Goal: Transaction & Acquisition: Purchase product/service

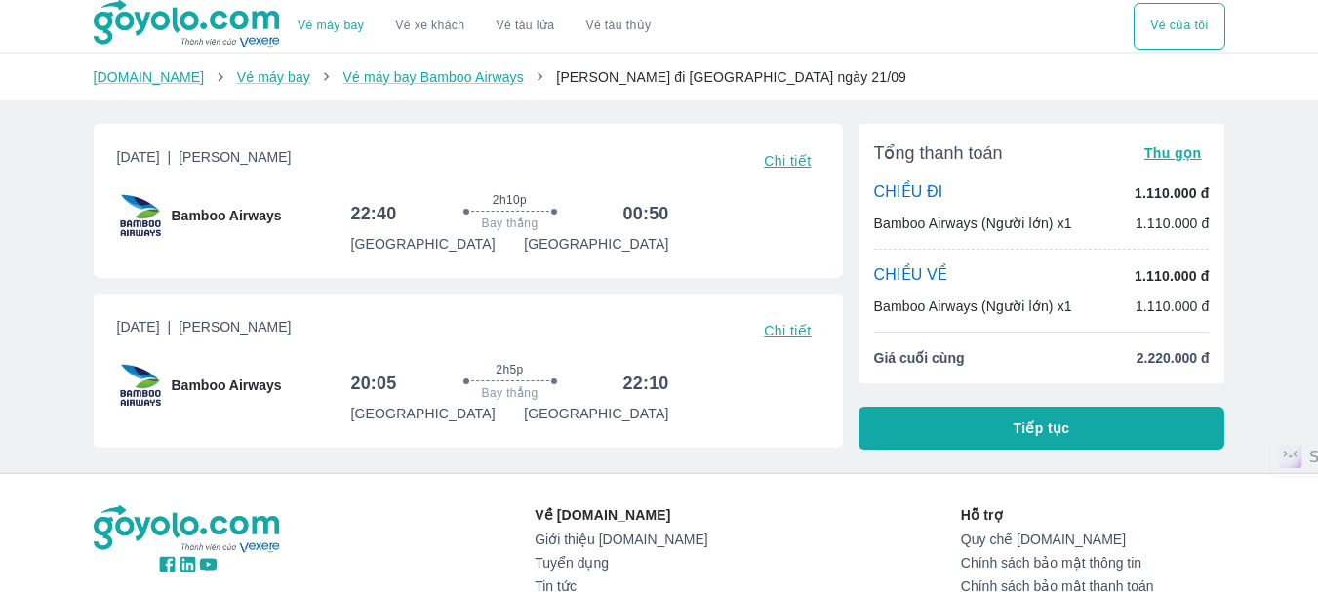
click at [39, 300] on div "Vé máy bay Vé xe khách Vé tàu lửa Vé tàu thủy Vé của tôi Goyolo.com Vé máy bay …" at bounding box center [659, 404] width 1318 height 809
click at [1041, 435] on span "Tiếp tục" at bounding box center [1042, 429] width 57 height 20
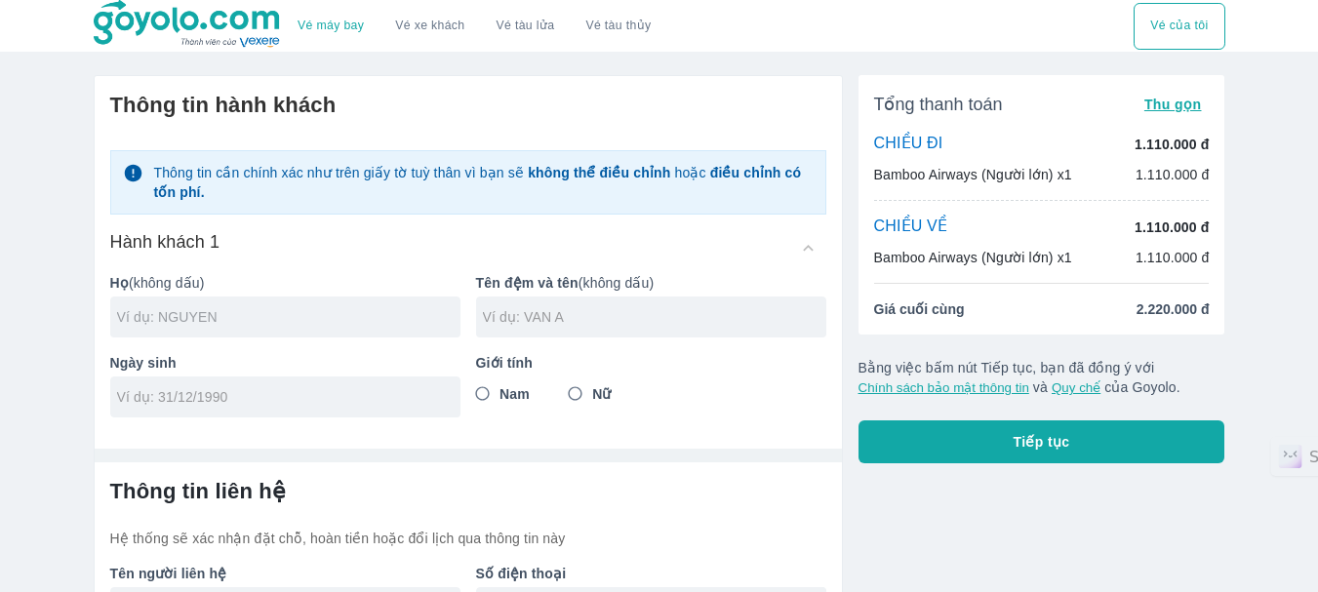
click at [269, 313] on input "text" at bounding box center [288, 317] width 343 height 20
type input "NGHIEM"
click at [543, 320] on input "text" at bounding box center [654, 317] width 343 height 20
type input "XUAN TUYEN"
click at [484, 397] on input "Nam" at bounding box center [482, 394] width 35 height 35
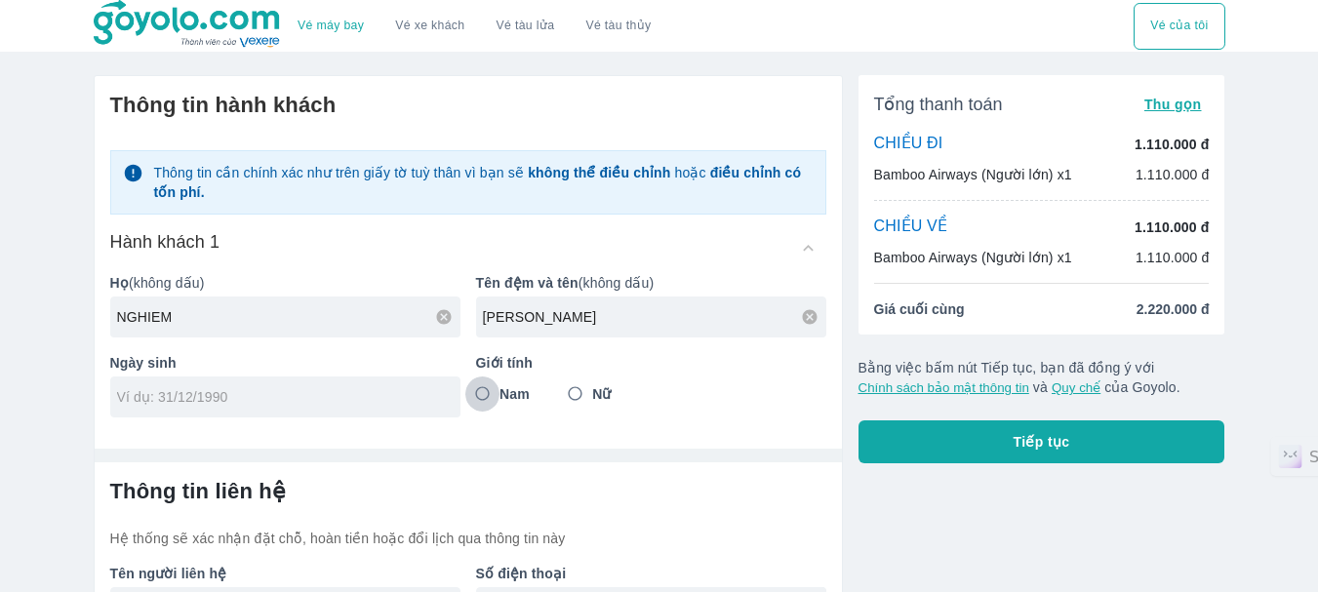
radio input "true"
click at [346, 400] on input "tel" at bounding box center [279, 397] width 324 height 20
type input "27/05/1973"
click at [7, 399] on div "Vé máy bay Vé xe khách Vé tàu lửa Vé tàu thủy Vé của tôi Thông tin hành khách T…" at bounding box center [659, 362] width 1318 height 725
type input "NGHIEM XUAN TUYEN"
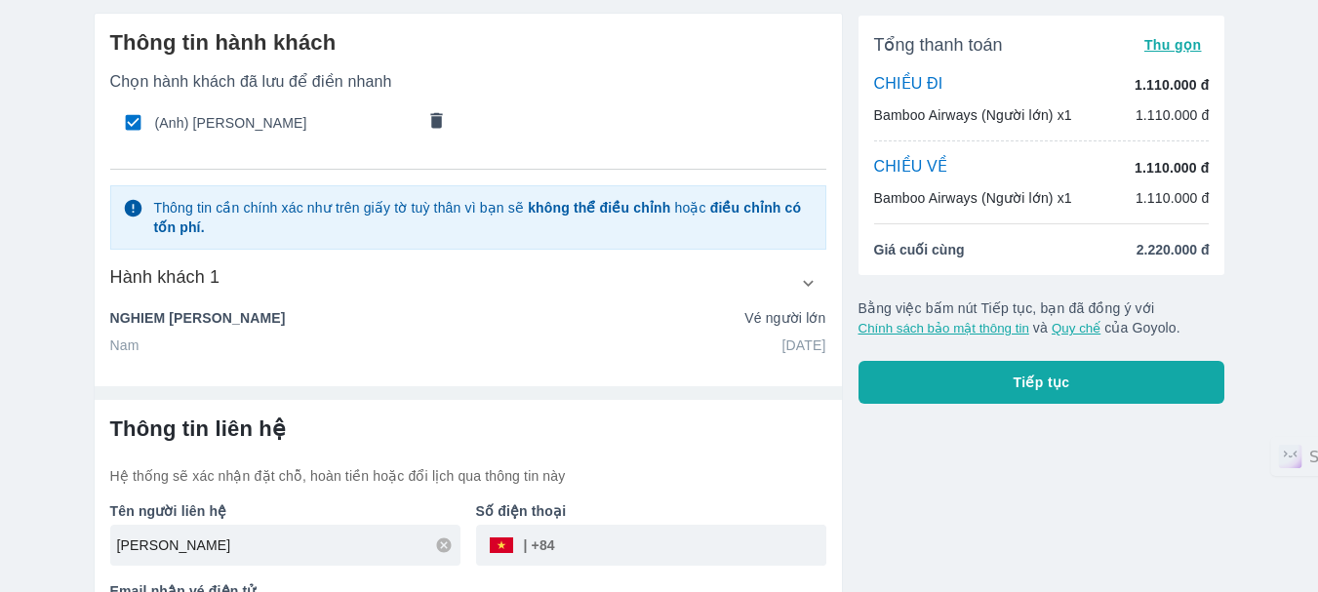
scroll to position [134, 0]
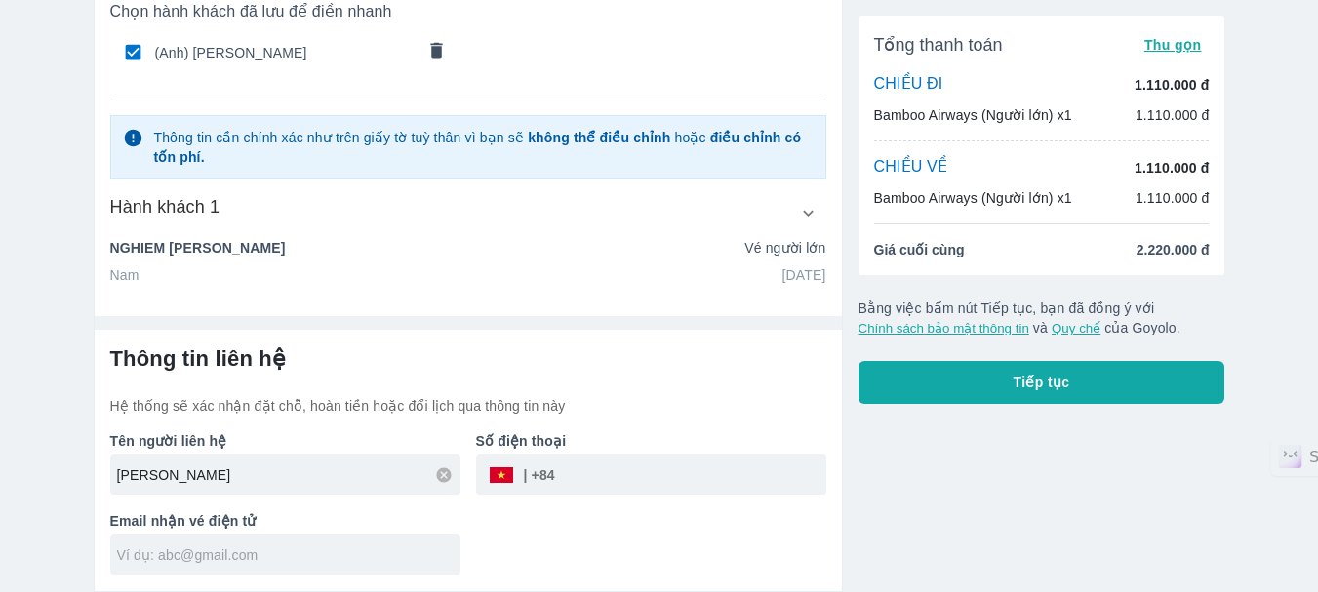
click at [264, 564] on input "text" at bounding box center [288, 555] width 343 height 20
type input "tuyenhangkenh@gmail.com"
type input "ANH TUYEN NGHIEM"
type input "0362100008"
click at [629, 527] on div "Tên người liên hệ ANH TUYEN NGHIEM Số điện thoại ​ 0362100008 Email nhận vé điệ…" at bounding box center [461, 496] width 732 height 160
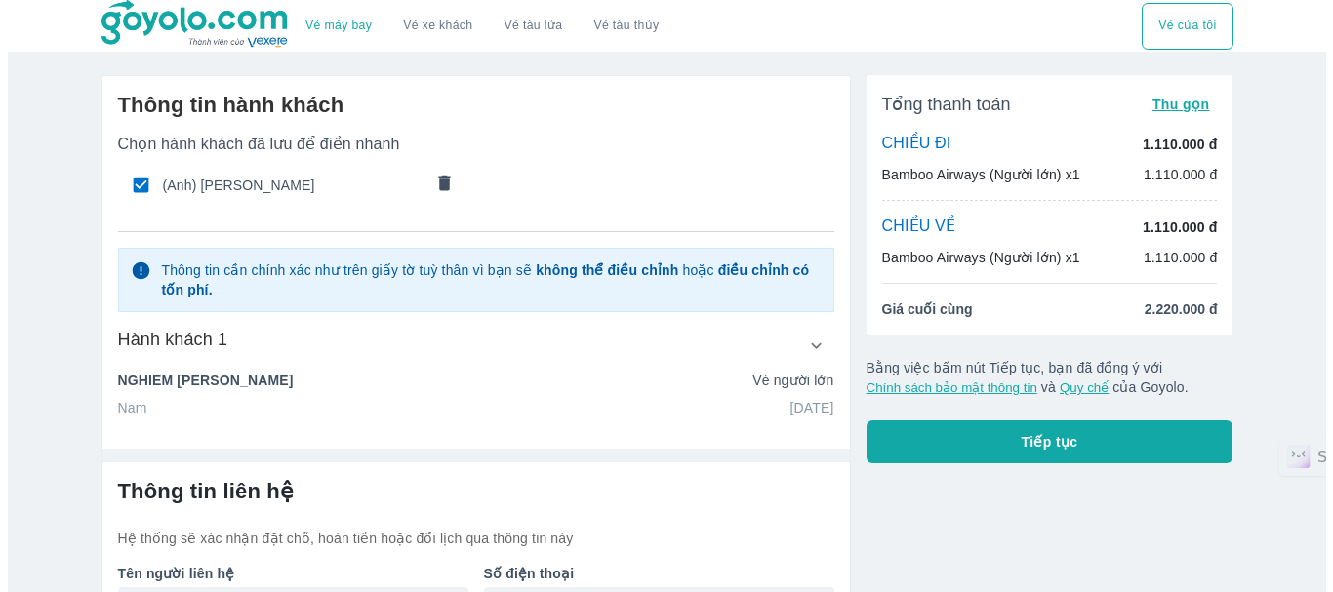
scroll to position [98, 0]
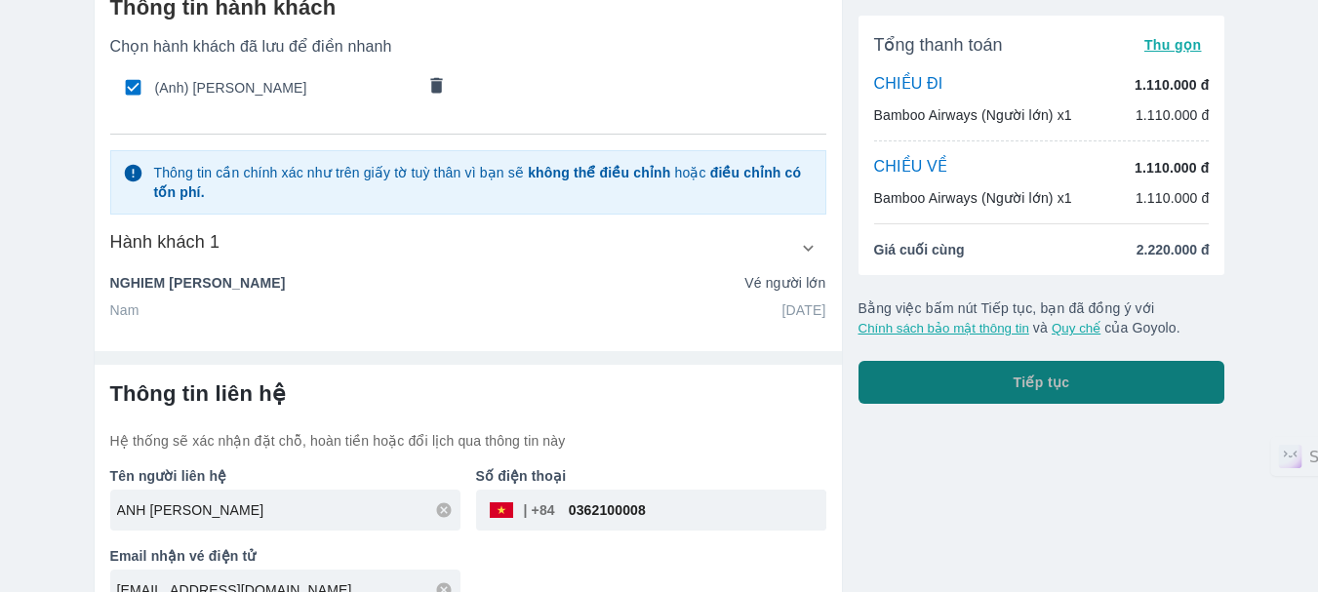
click at [1048, 389] on span "Tiếp tục" at bounding box center [1042, 383] width 57 height 20
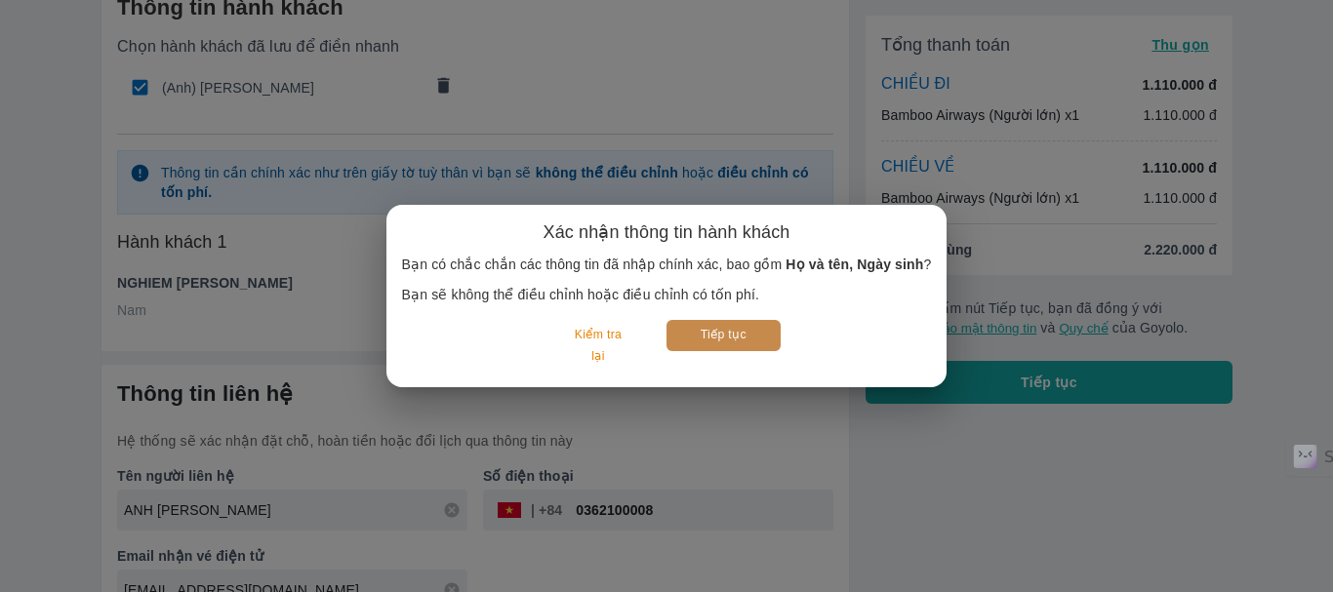
click at [750, 338] on button "Tiếp tục" at bounding box center [723, 335] width 114 height 30
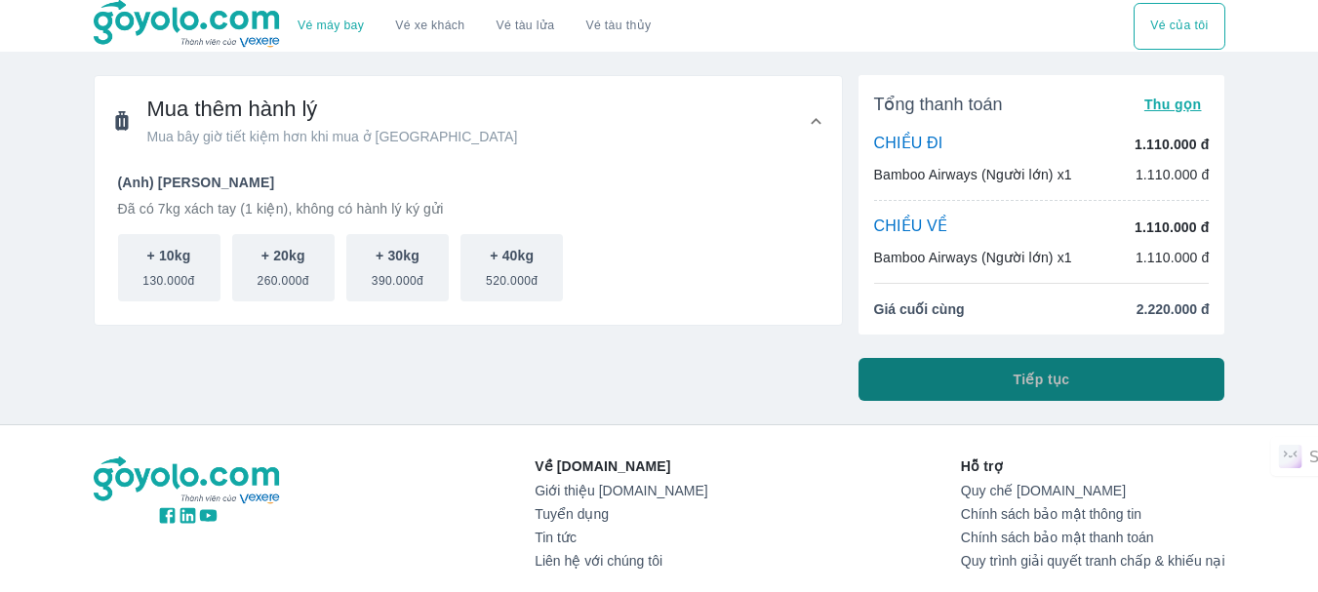
click at [1021, 383] on span "Tiếp tục" at bounding box center [1042, 380] width 57 height 20
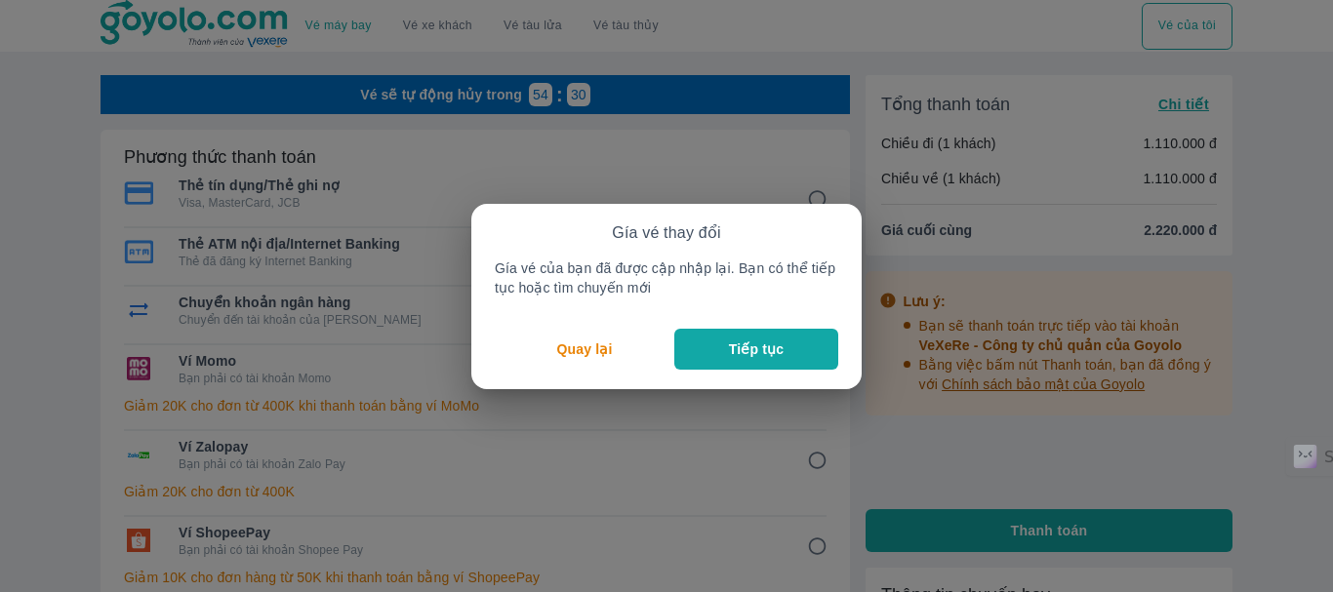
click at [729, 356] on p "Tiếp tục" at bounding box center [756, 350] width 55 height 20
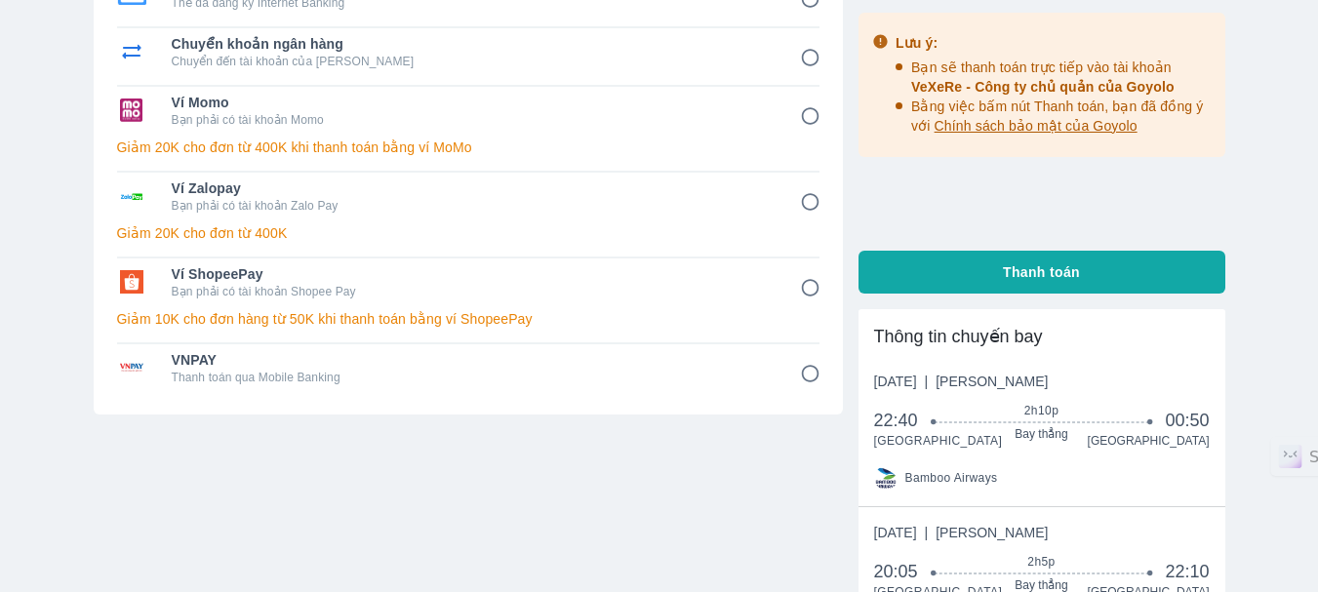
scroll to position [293, 0]
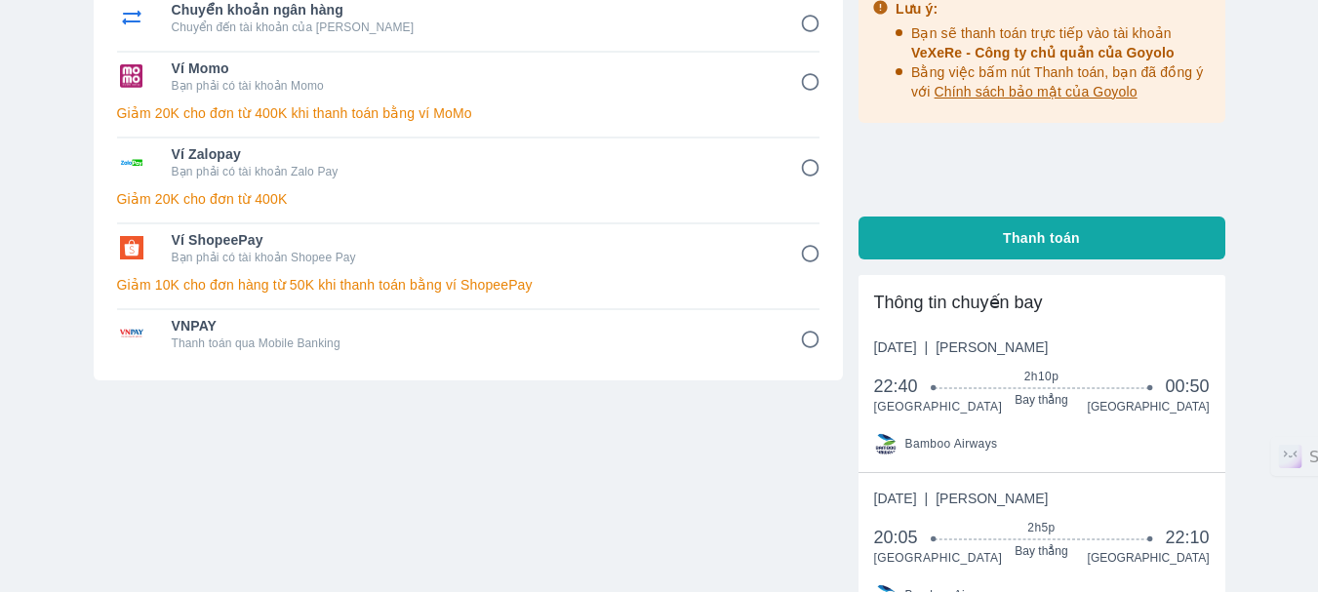
click at [3, 361] on div "Vé máy bay Vé xe khách Vé tàu lửa Vé tàu thủy Vé của tôi Vé sẽ tự động hủy tron…" at bounding box center [659, 274] width 1318 height 1135
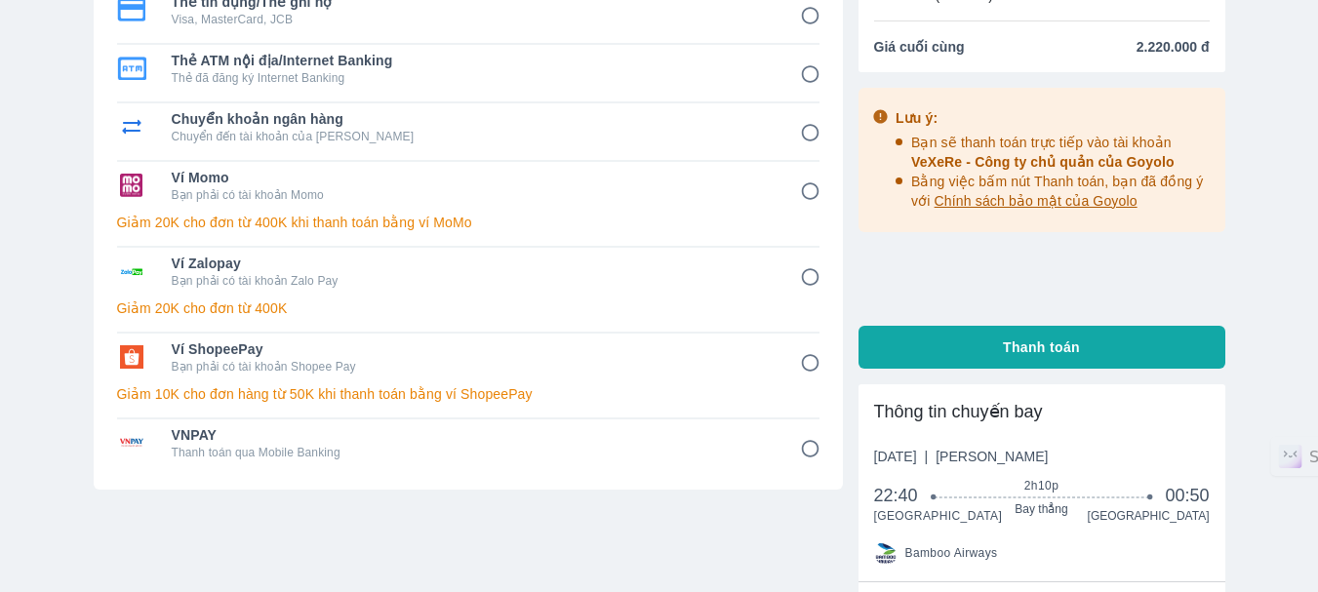
scroll to position [195, 0]
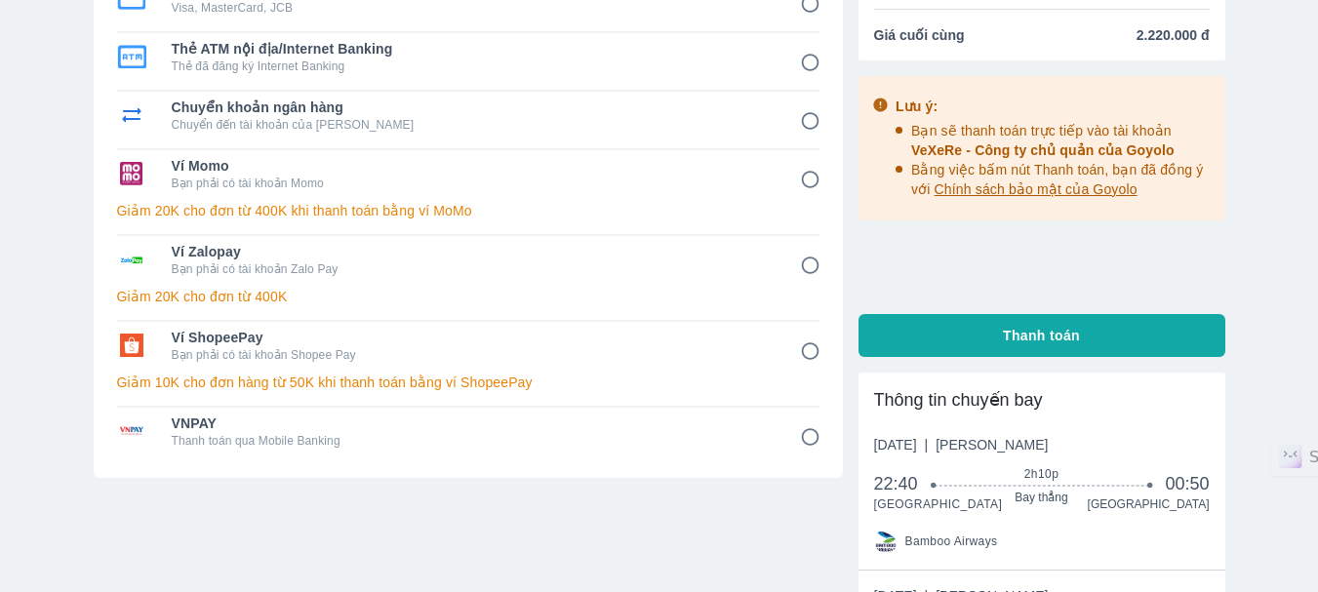
click at [53, 352] on div "Vé máy bay Vé xe khách Vé tàu lửa Vé tàu thủy Vé của tôi Vé sẽ tự động hủy tron…" at bounding box center [659, 372] width 1318 height 1135
click at [31, 321] on div "Vé máy bay Vé xe khách Vé tàu lửa Vé tàu thủy Vé của tôi Vé sẽ tự động hủy tron…" at bounding box center [659, 372] width 1318 height 1135
click at [0, 323] on div "Vé máy bay Vé xe khách Vé tàu lửa Vé tàu thủy Vé của tôi Vé sẽ tự động hủy tron…" at bounding box center [659, 372] width 1318 height 1135
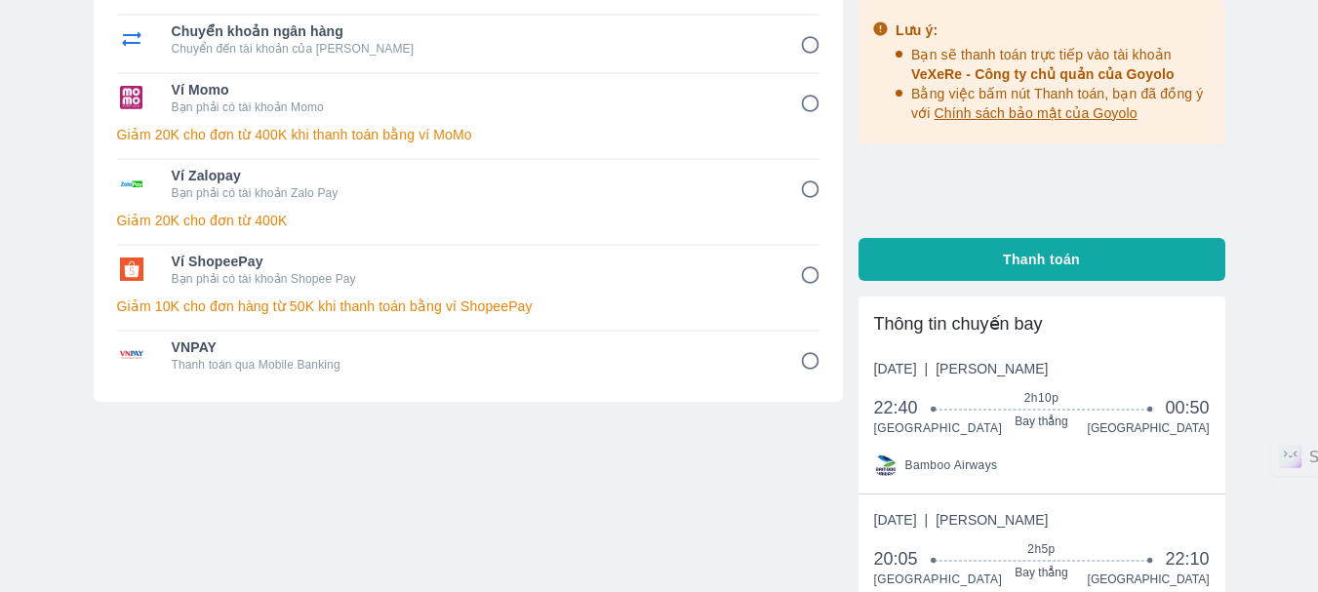
scroll to position [293, 0]
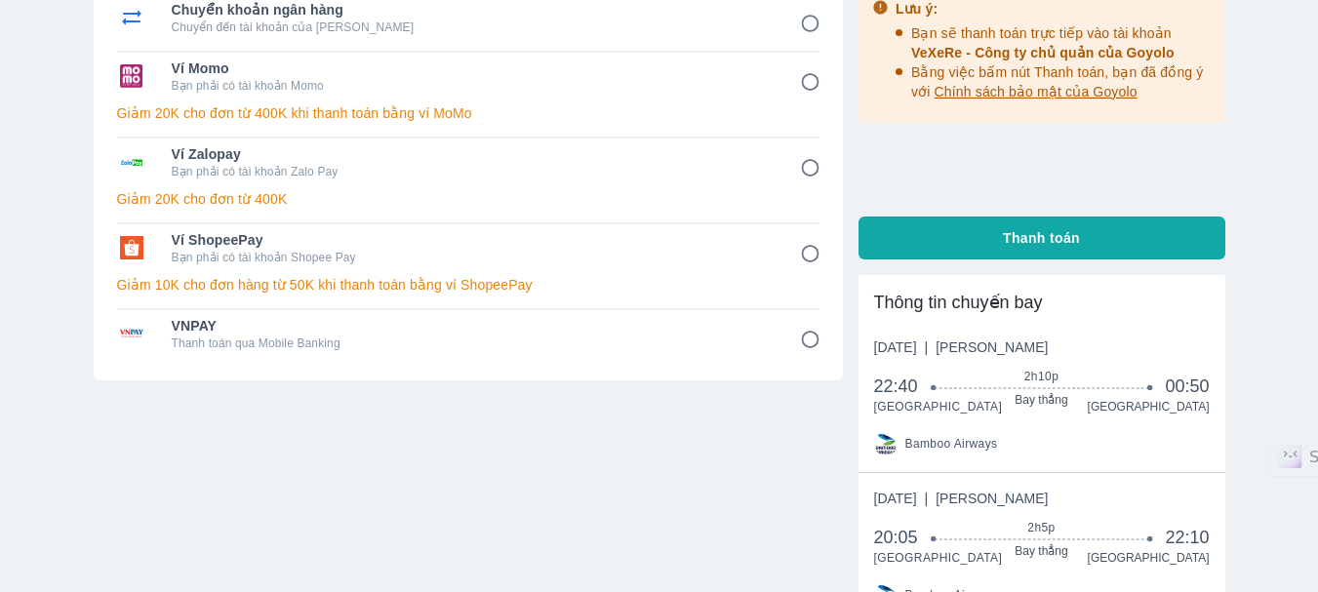
click at [539, 446] on div "Phương thức thanh toán Thẻ tín dụng/Thẻ ghi nợ Visa, MasterCard, JCB Thẻ ATM nộ…" at bounding box center [468, 170] width 749 height 666
click at [307, 474] on div "Phương thức thanh toán Thẻ tín dụng/Thẻ ghi nợ Visa, MasterCard, JCB Thẻ ATM nộ…" at bounding box center [468, 170] width 749 height 666
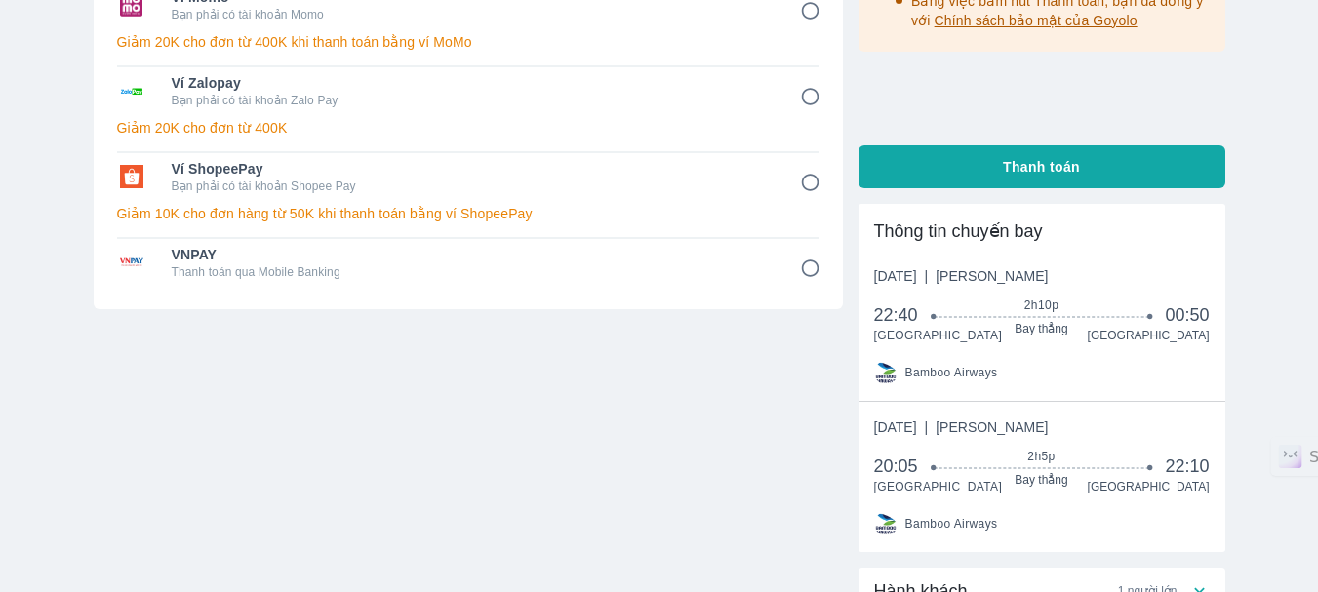
scroll to position [56, 0]
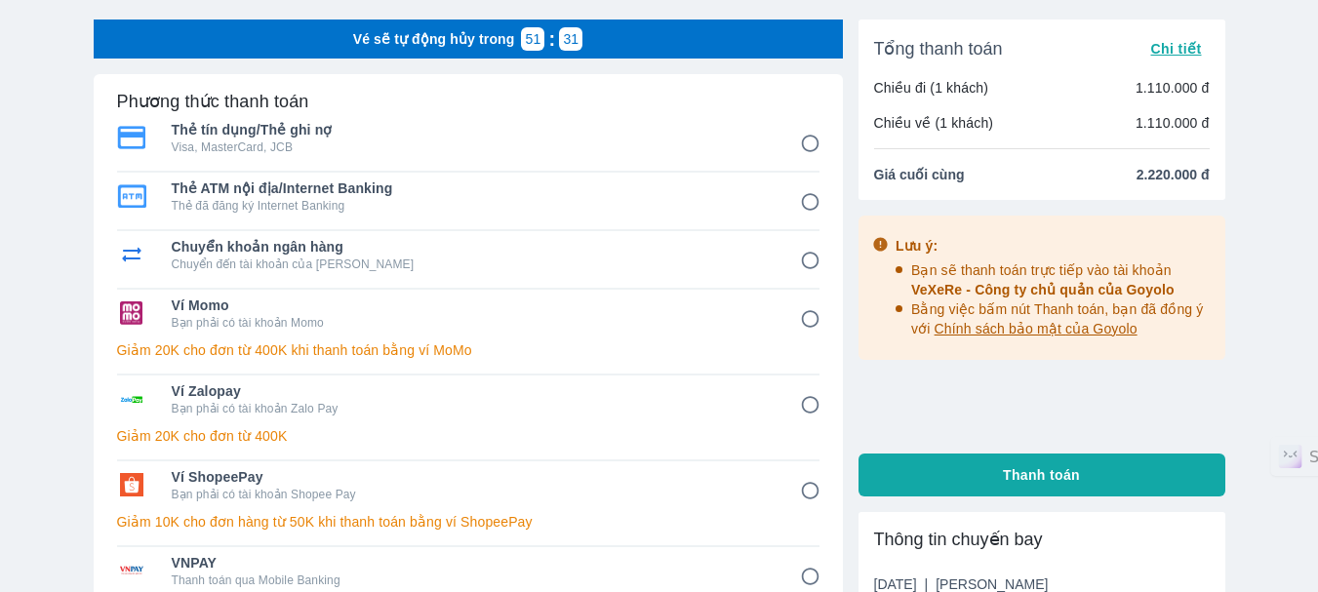
click at [1053, 330] on span "Chính sách bảo mật của Goyolo" at bounding box center [1036, 329] width 203 height 16
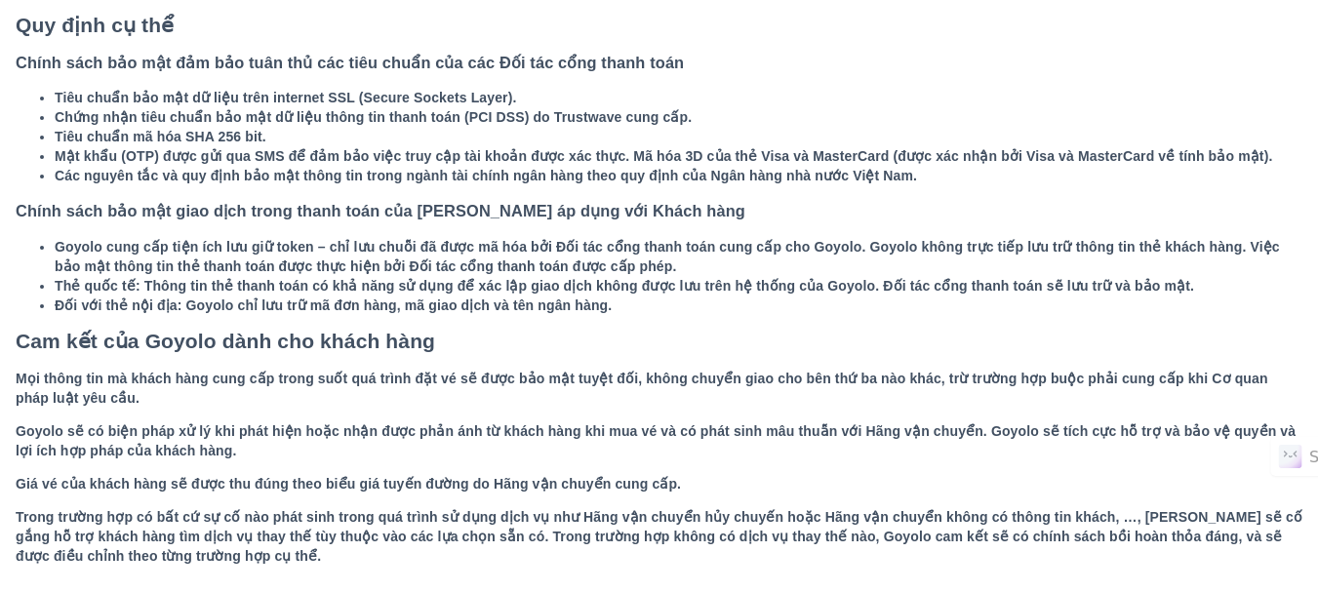
scroll to position [220, 0]
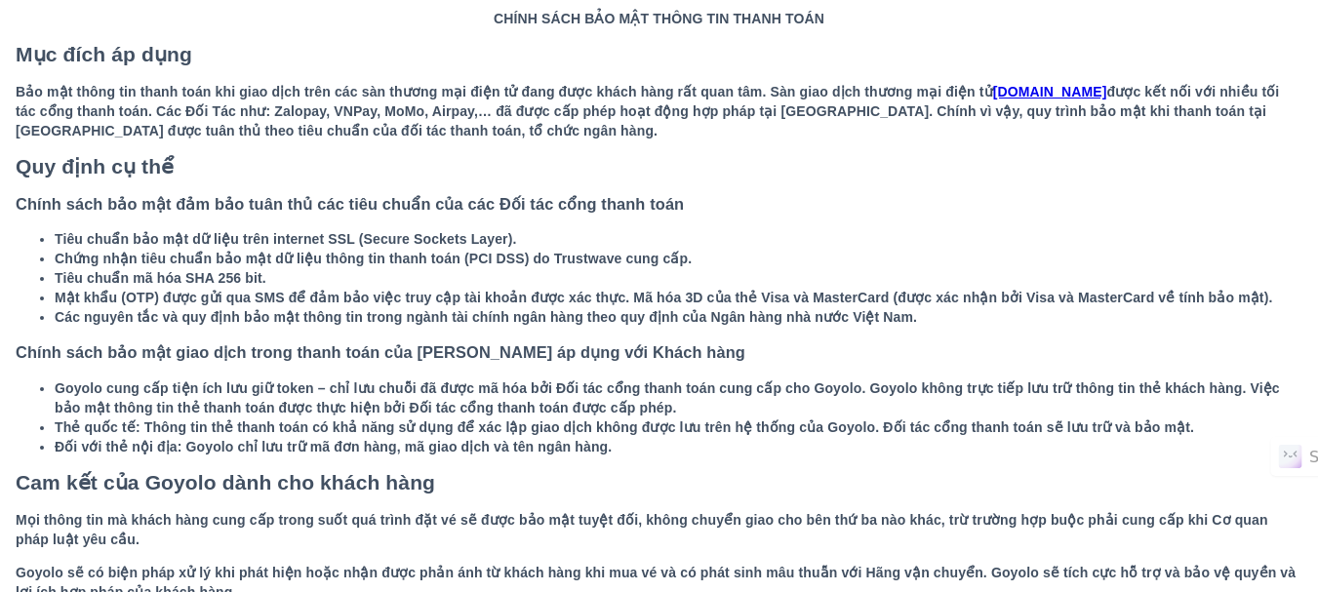
scroll to position [56, 0]
